Goal: Navigation & Orientation: Find specific page/section

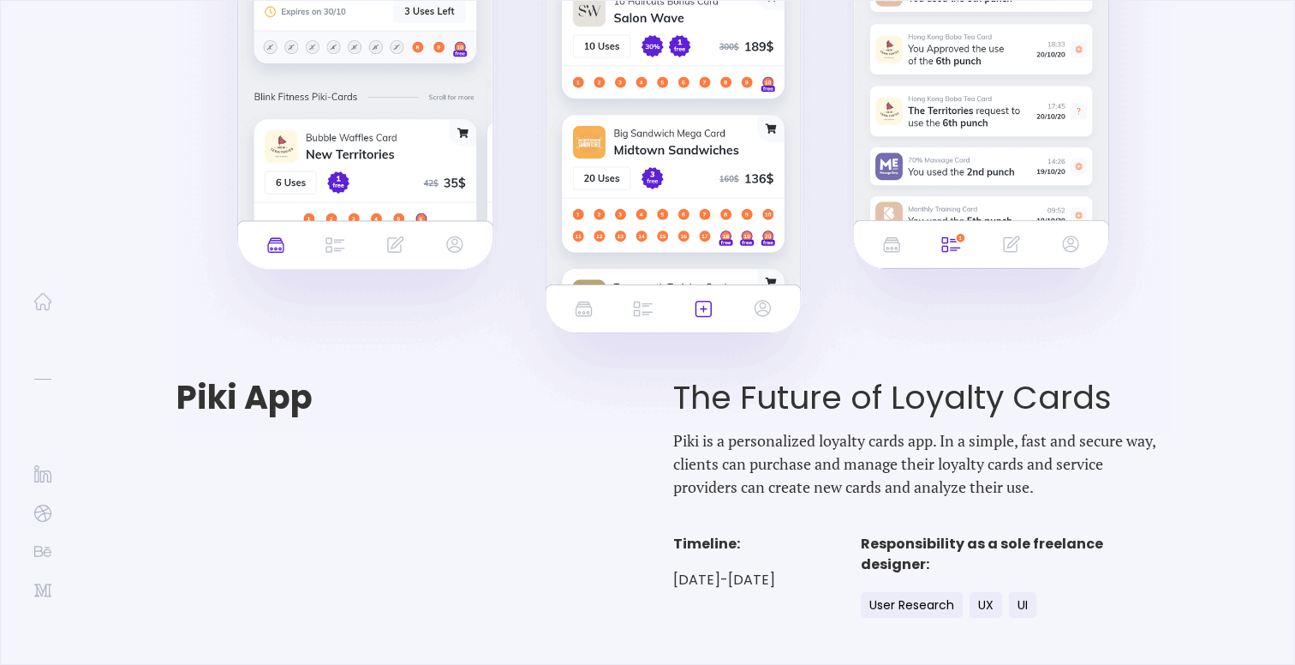
scroll to position [1749, 0]
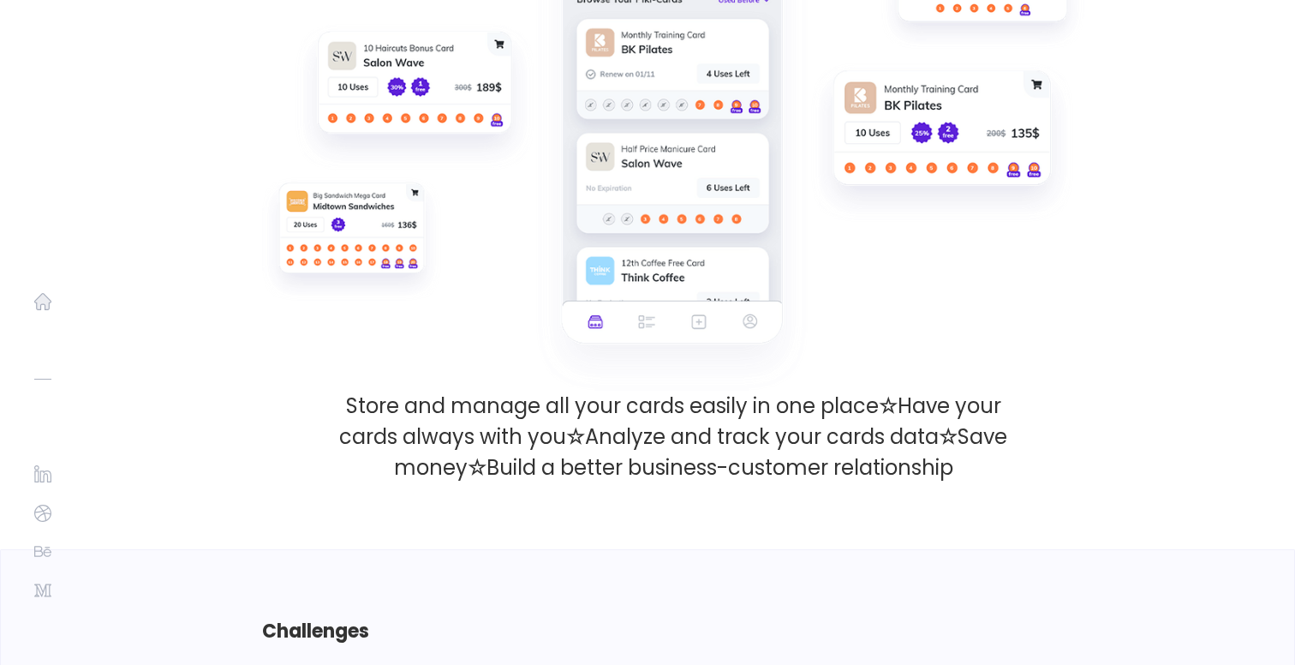
click at [45, 306] on img at bounding box center [42, 301] width 17 height 17
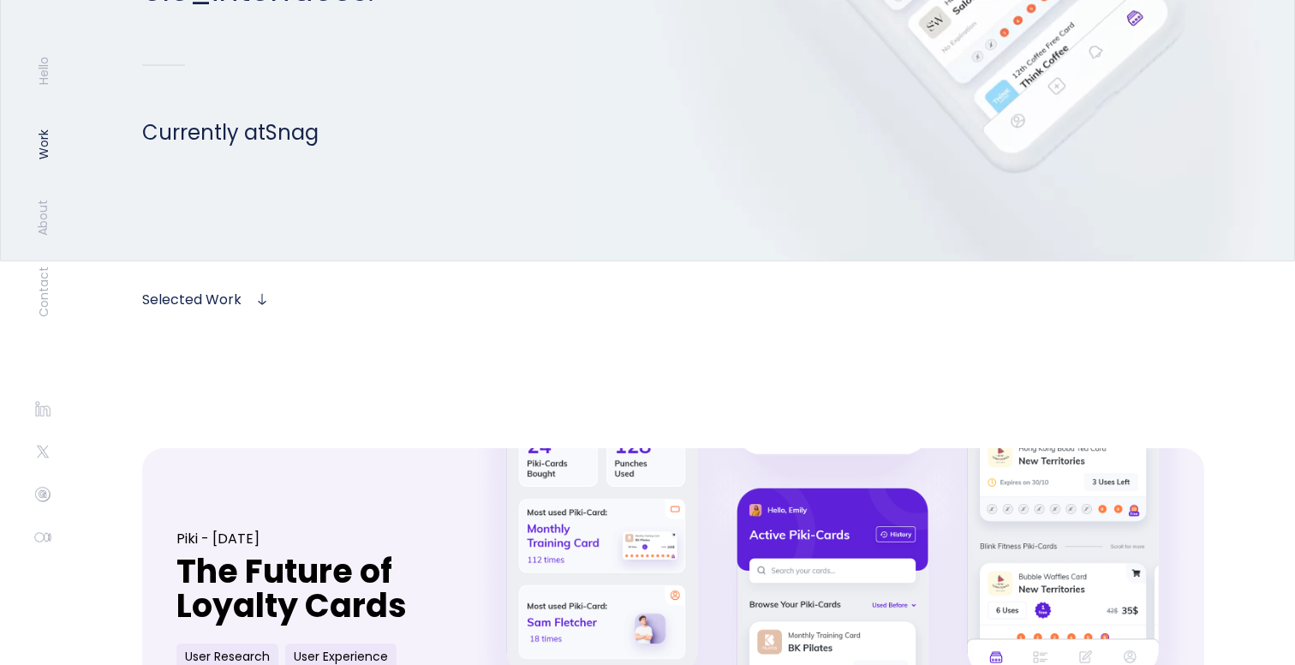
scroll to position [329, 0]
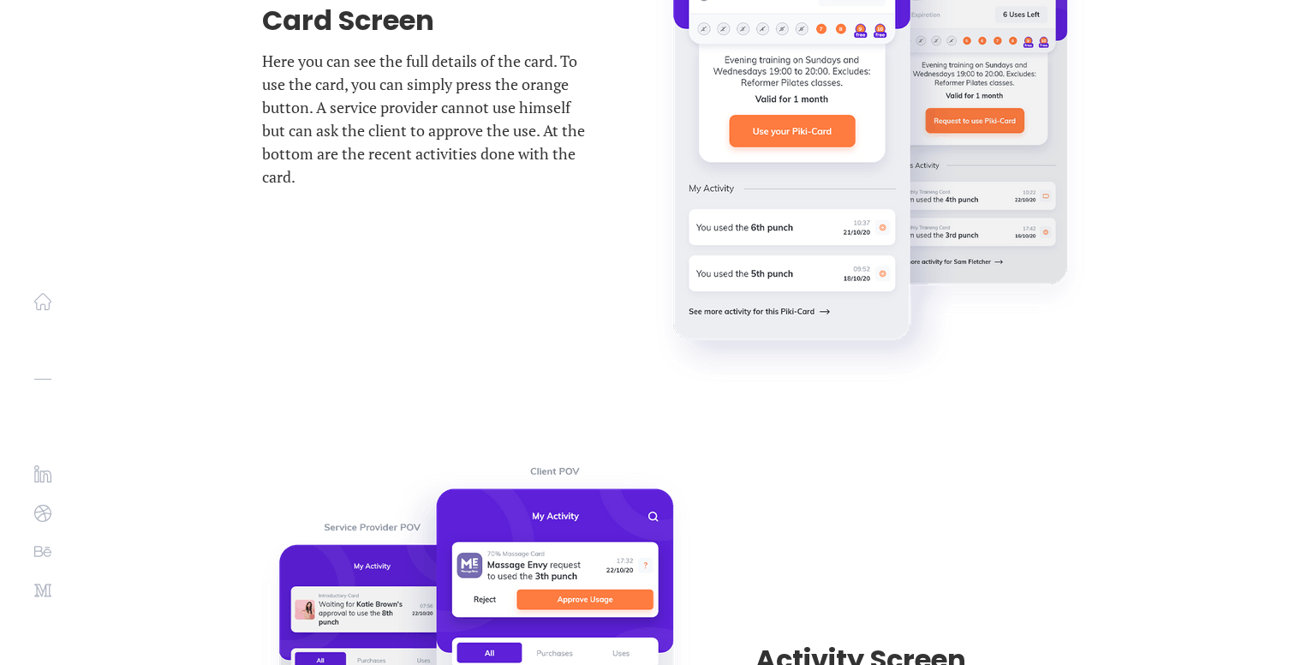
scroll to position [16158, 0]
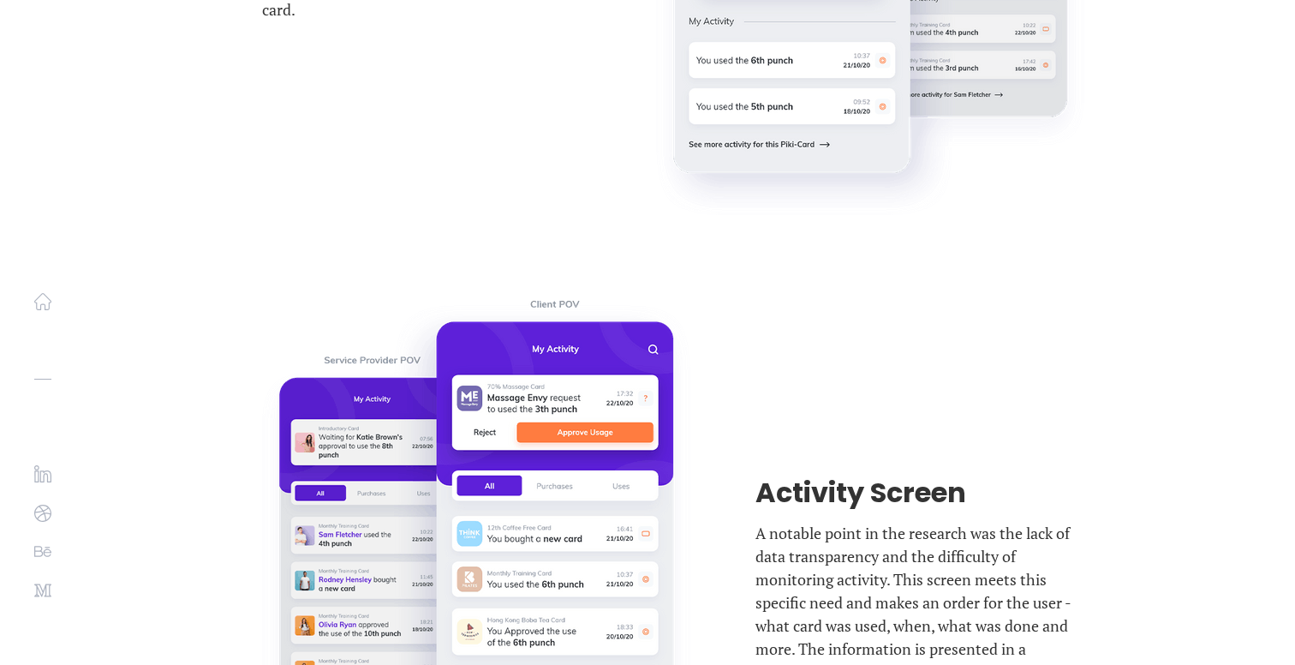
click at [40, 302] on img at bounding box center [42, 301] width 17 height 17
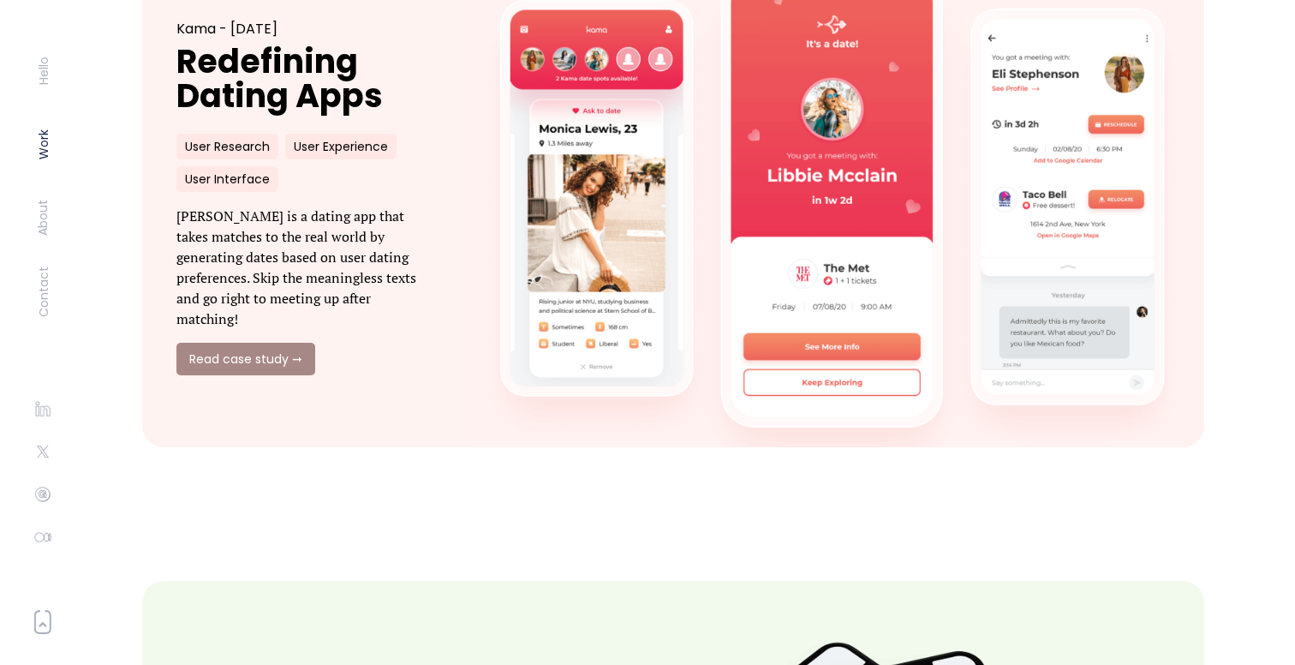
scroll to position [1465, 0]
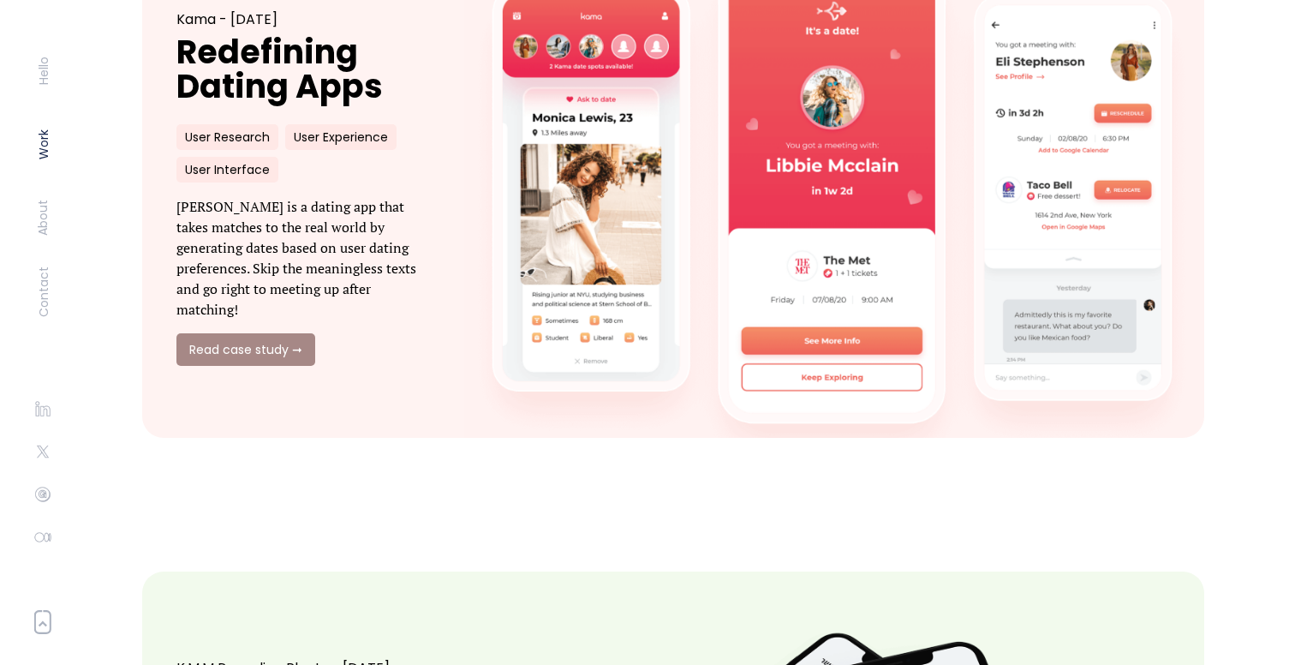
click at [825, 241] on link at bounding box center [833, 188] width 818 height 548
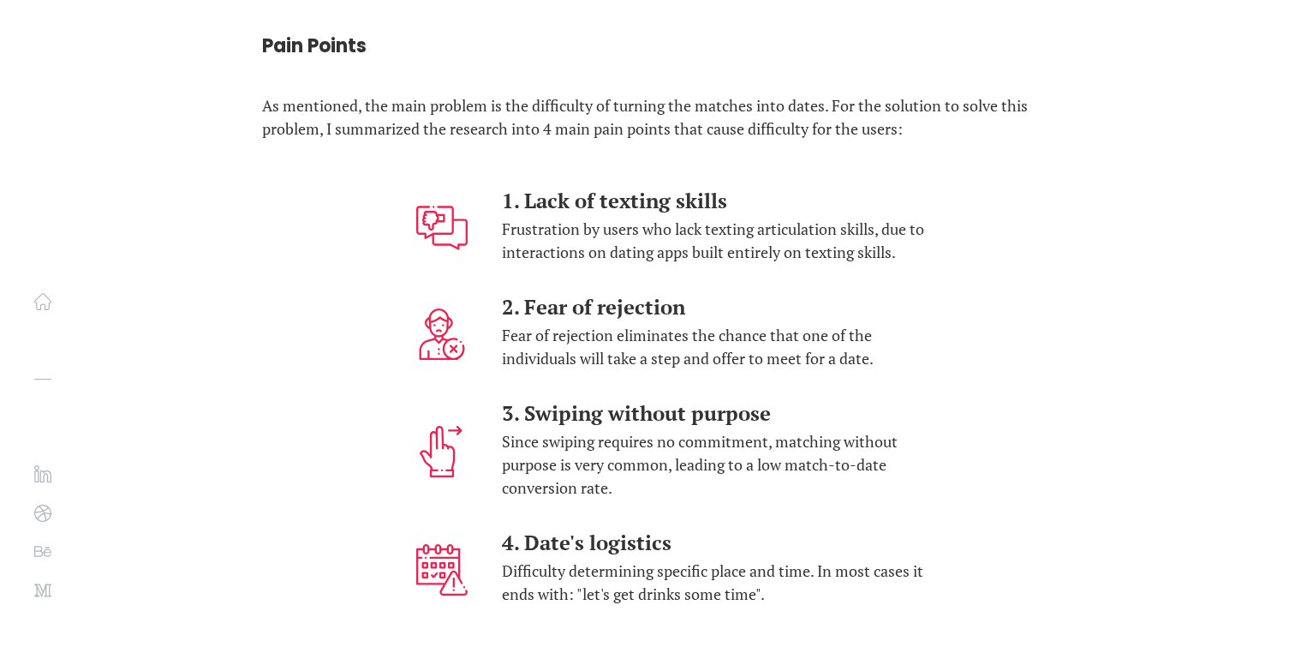
scroll to position [5818, 0]
